Goal: Check status

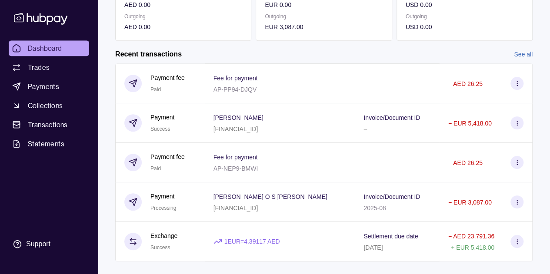
scroll to position [174, 0]
click at [194, 193] on div "Payment Processing" at bounding box center [160, 201] width 72 height 21
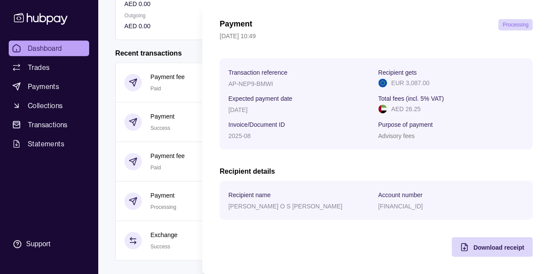
scroll to position [0, 0]
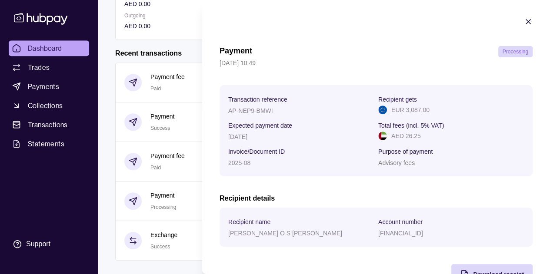
click at [524, 19] on icon "button" at bounding box center [528, 21] width 9 height 9
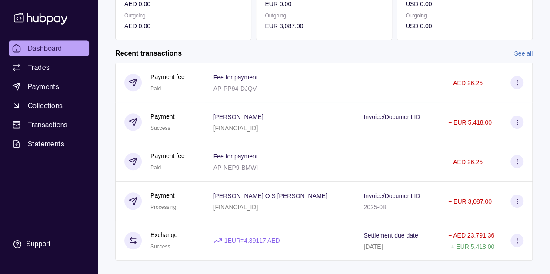
click at [300, 124] on div "[PERSON_NAME] [FINANCIAL_ID]" at bounding box center [280, 122] width 133 height 22
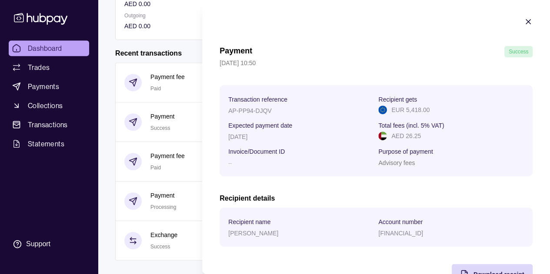
click at [518, 16] on section "Payment Success [DATE] 10:50 Transaction reference AP-PP94-DJQV Recipient gets …" at bounding box center [376, 150] width 348 height 301
click at [526, 20] on icon "button" at bounding box center [528, 22] width 4 height 4
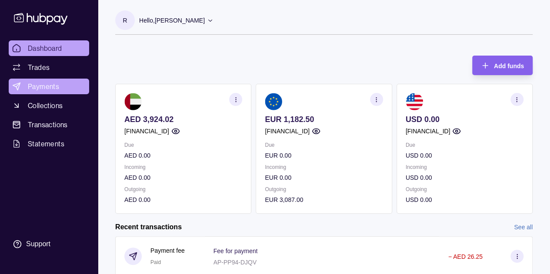
click at [50, 80] on link "Payments" at bounding box center [49, 87] width 80 height 16
